Goal: Task Accomplishment & Management: Manage account settings

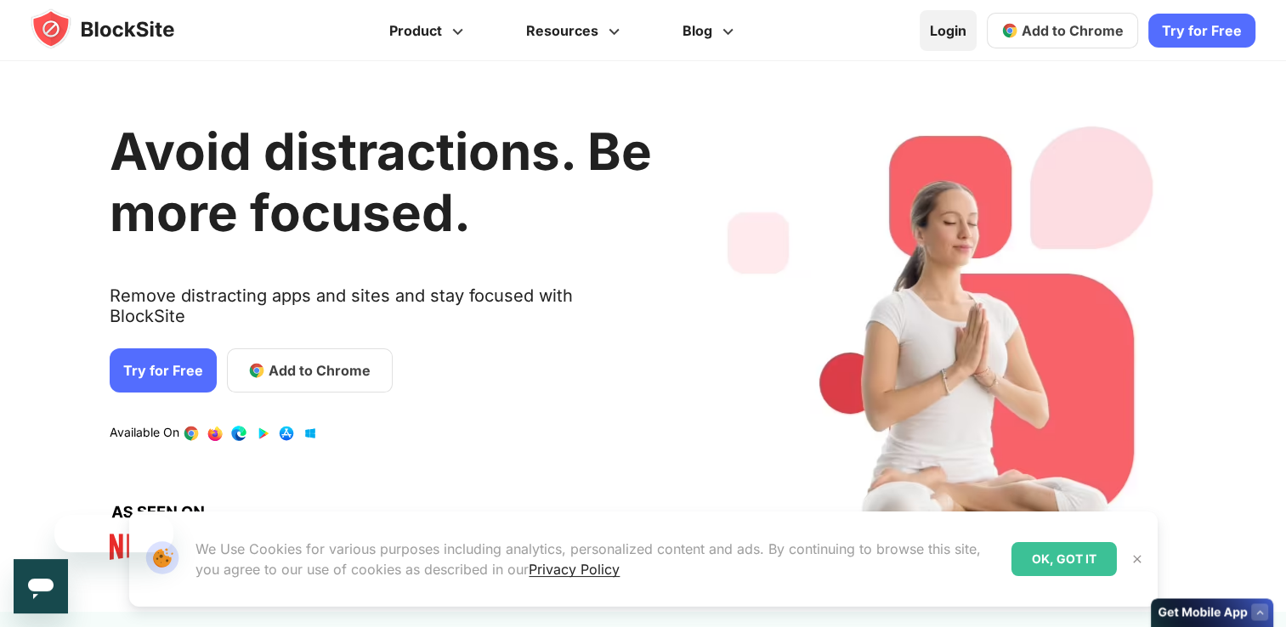
click at [945, 33] on link "Login" at bounding box center [948, 30] width 57 height 41
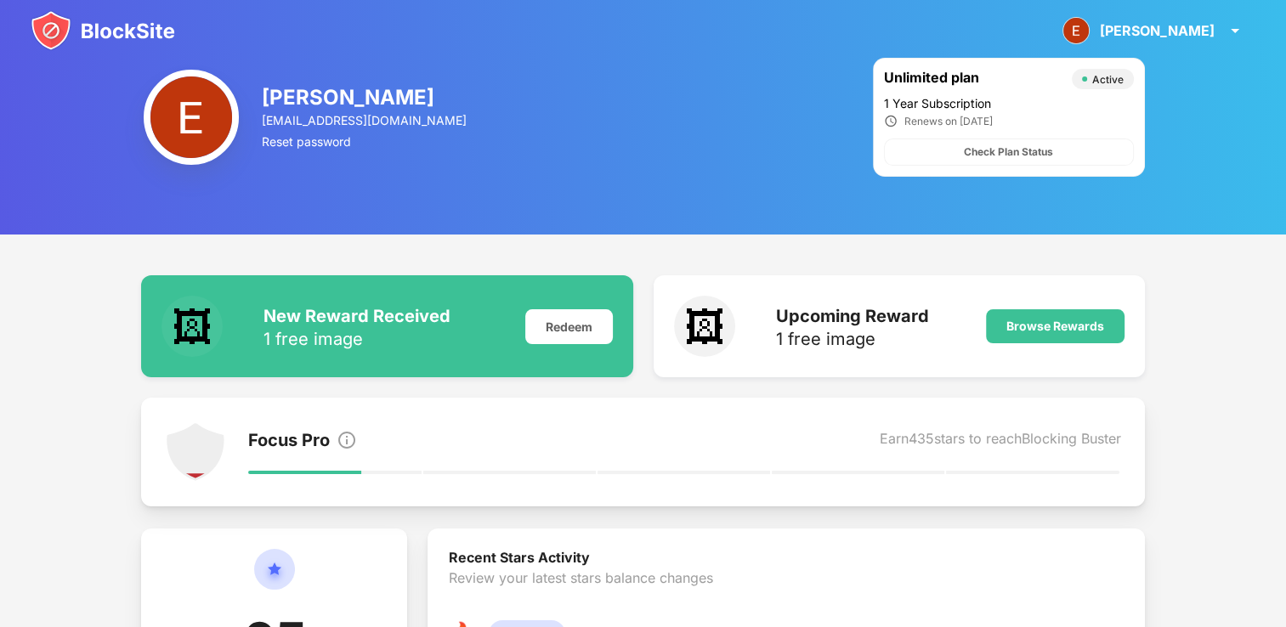
click at [46, 31] on img at bounding box center [103, 30] width 144 height 41
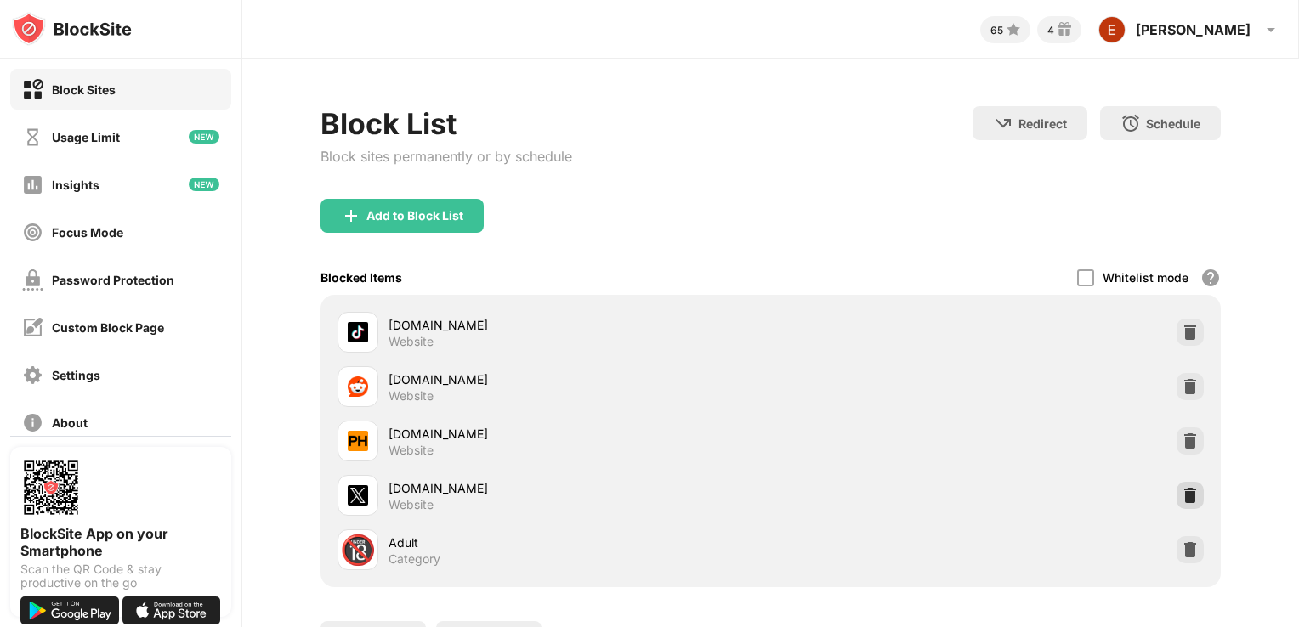
click at [1181, 488] on img at bounding box center [1189, 495] width 17 height 17
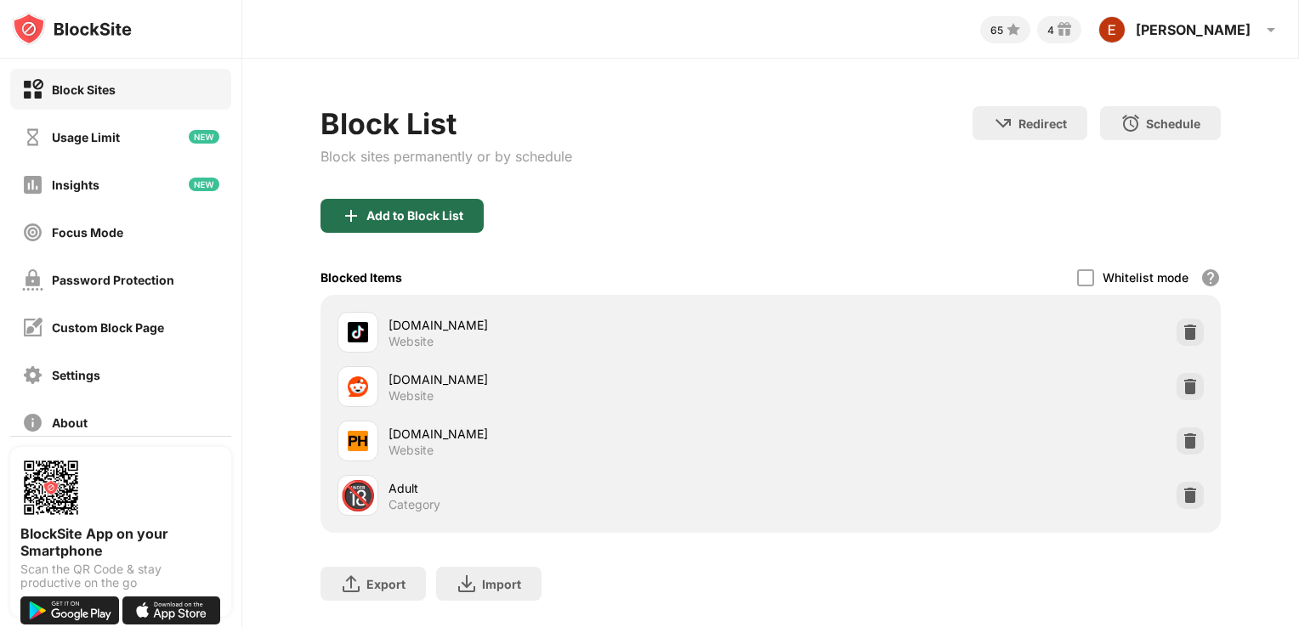
click at [384, 199] on div "Add to Block List" at bounding box center [401, 216] width 163 height 34
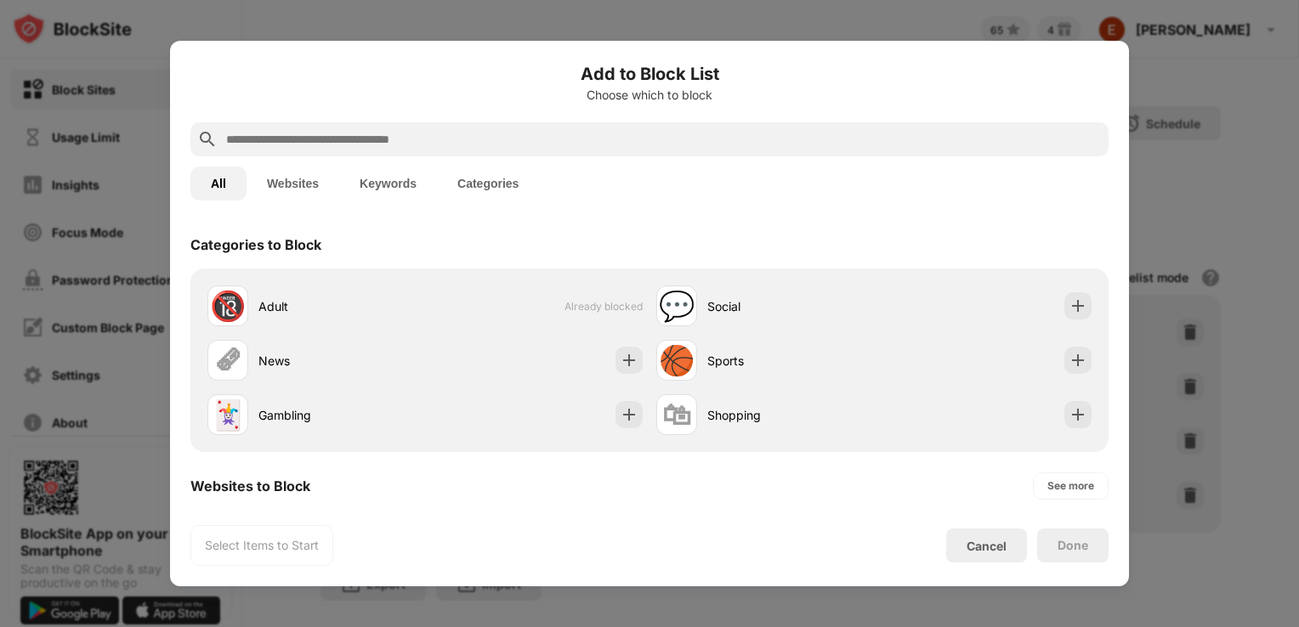
click at [285, 148] on input "text" at bounding box center [662, 139] width 877 height 20
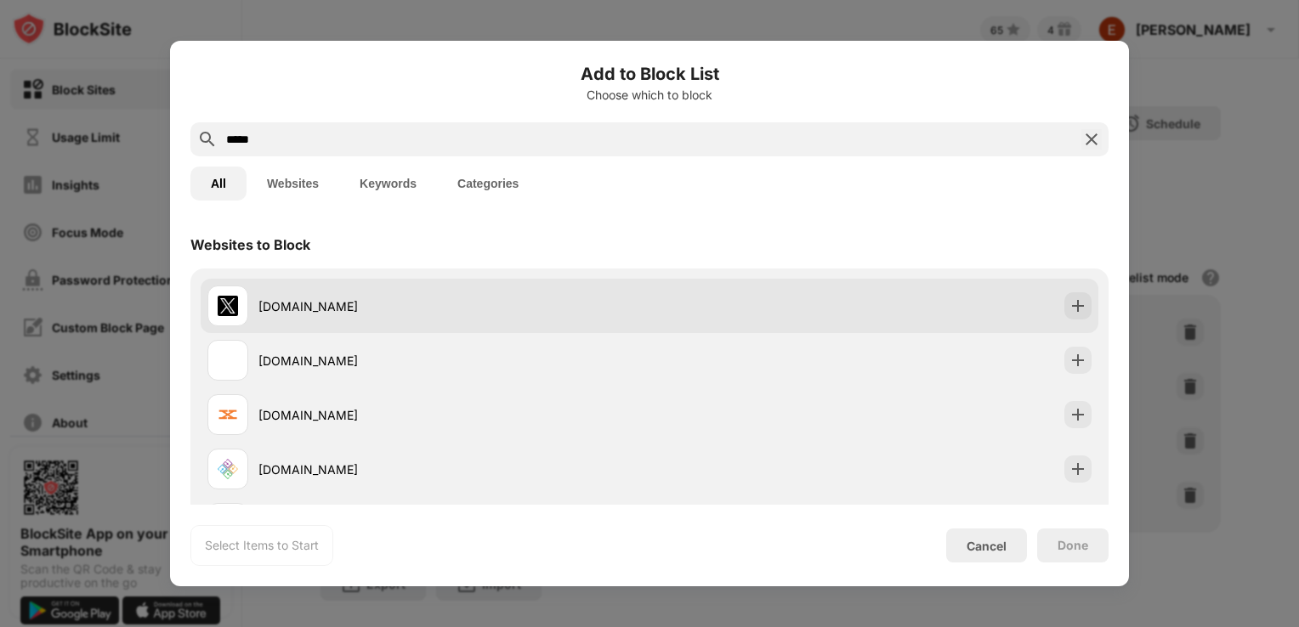
type input "*****"
click at [292, 300] on div "x.com" at bounding box center [453, 306] width 391 height 18
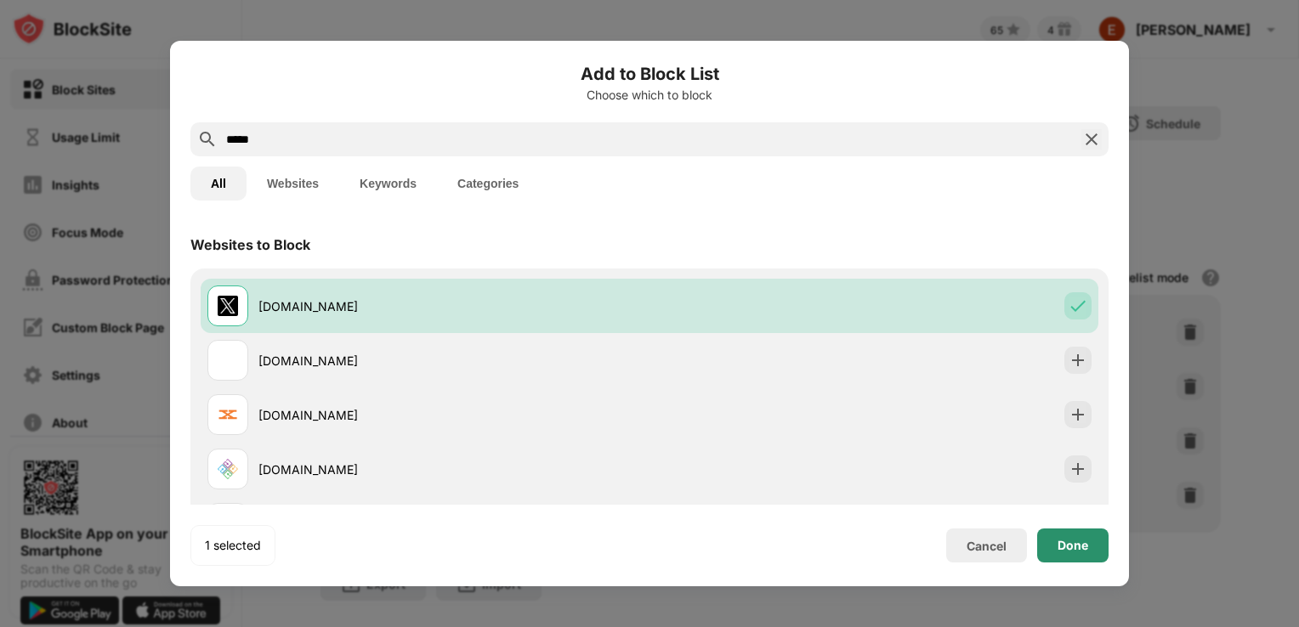
click at [1067, 551] on div "Done" at bounding box center [1072, 546] width 31 height 14
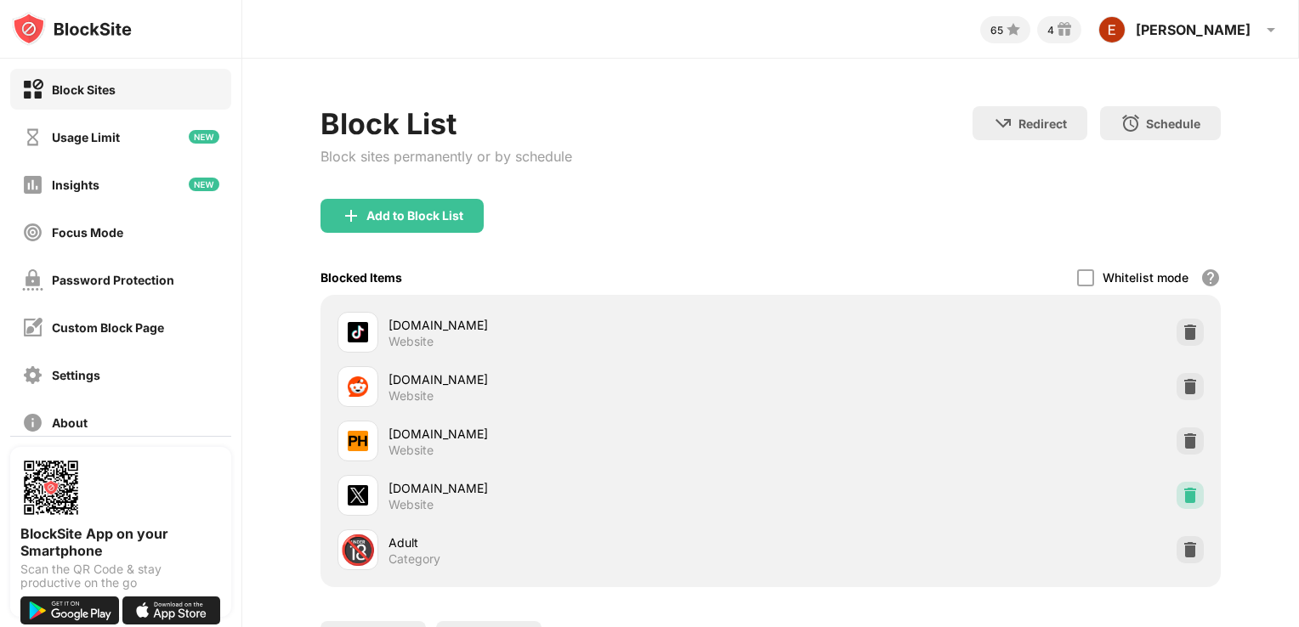
click at [1181, 494] on img at bounding box center [1189, 495] width 17 height 17
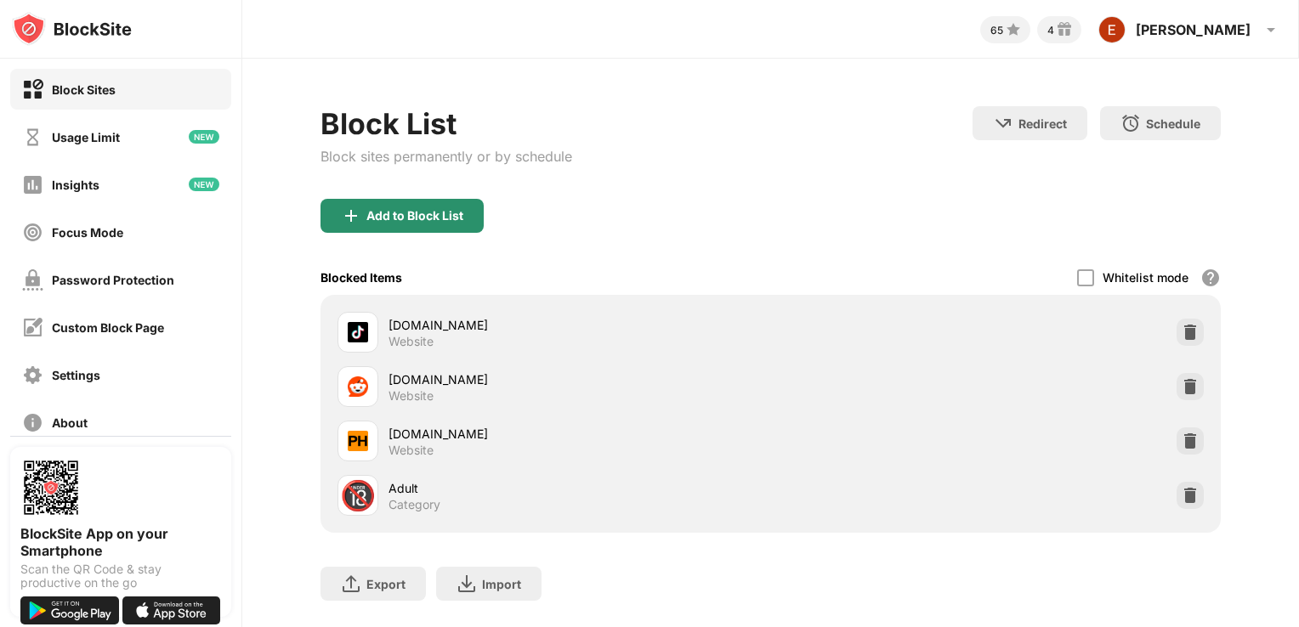
click at [408, 209] on div "Add to Block List" at bounding box center [414, 216] width 97 height 14
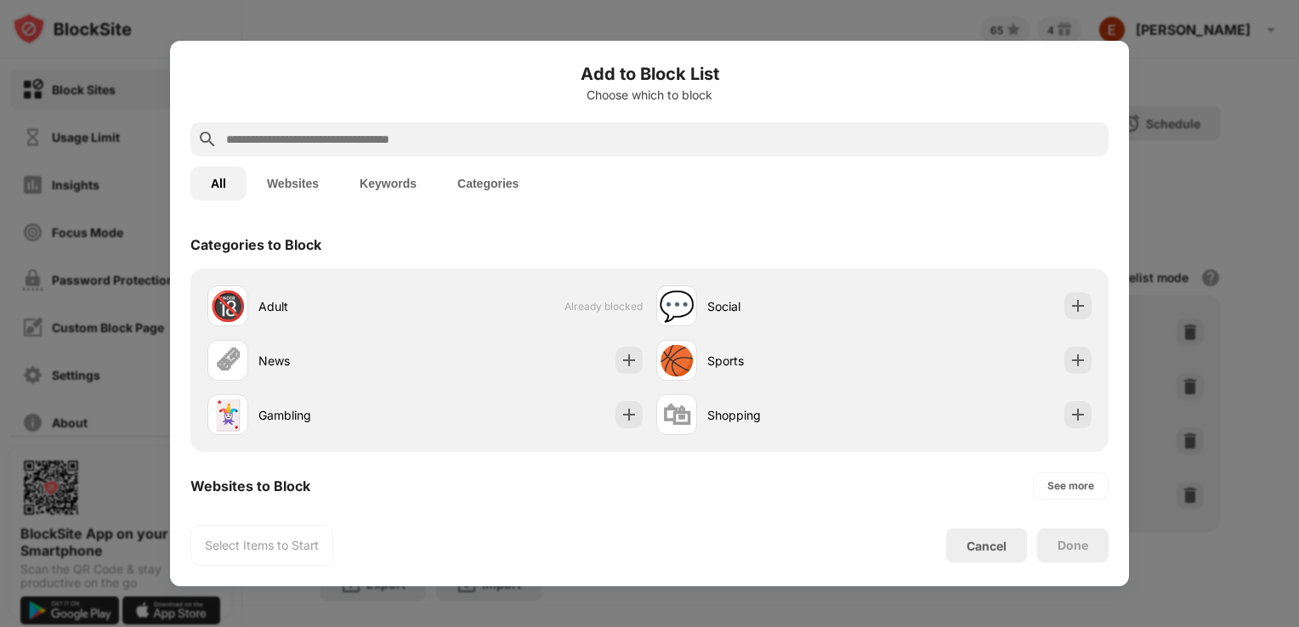
click at [343, 140] on input "text" at bounding box center [662, 139] width 877 height 20
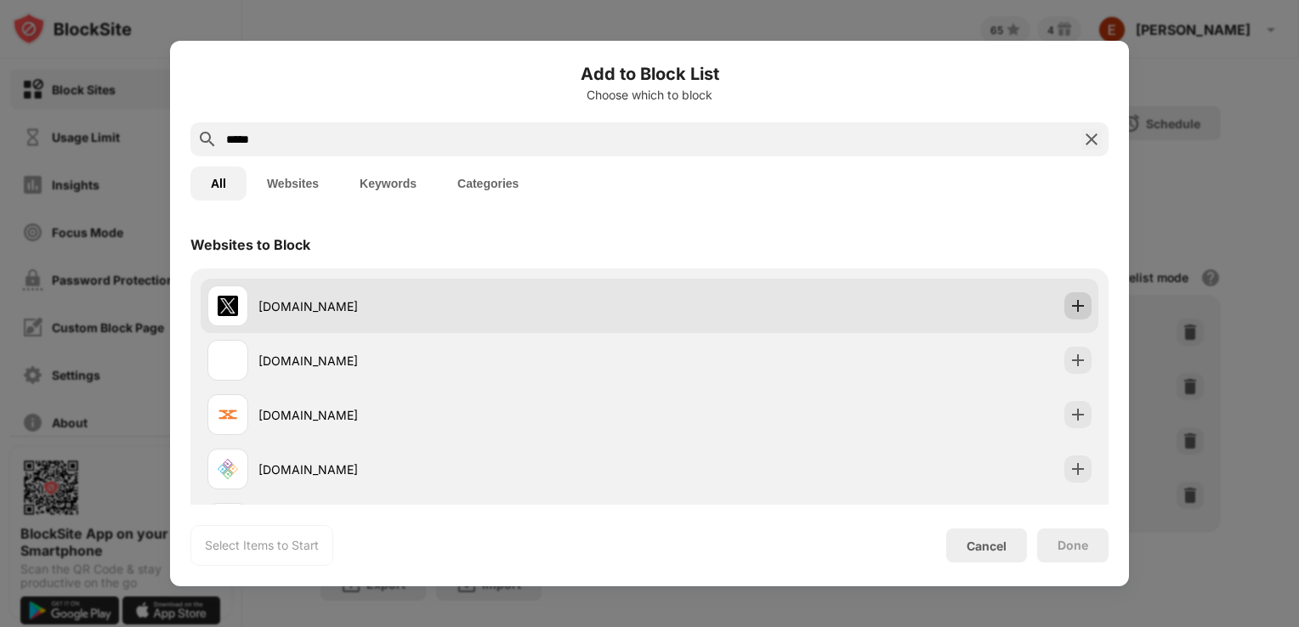
type input "*****"
click at [1069, 304] on img at bounding box center [1077, 305] width 17 height 17
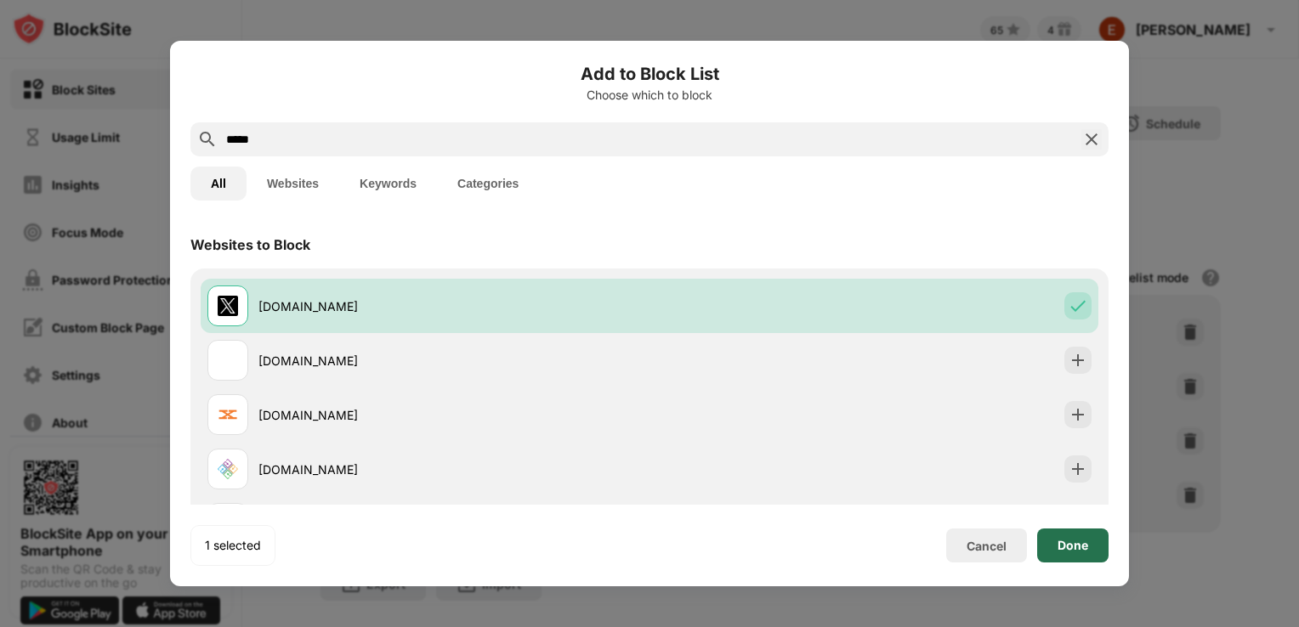
click at [1068, 539] on div "Done" at bounding box center [1072, 546] width 31 height 14
